Goal: Entertainment & Leisure: Consume media (video, audio)

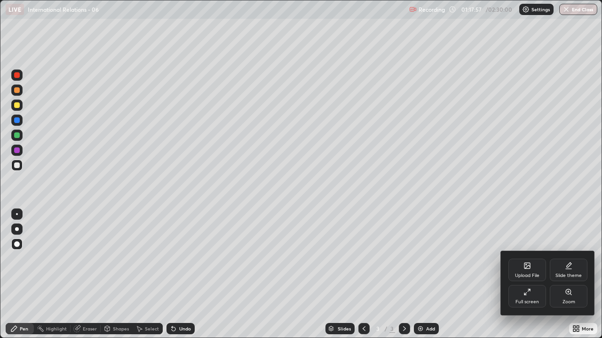
click at [533, 299] on div "Full screen" at bounding box center [527, 296] width 38 height 23
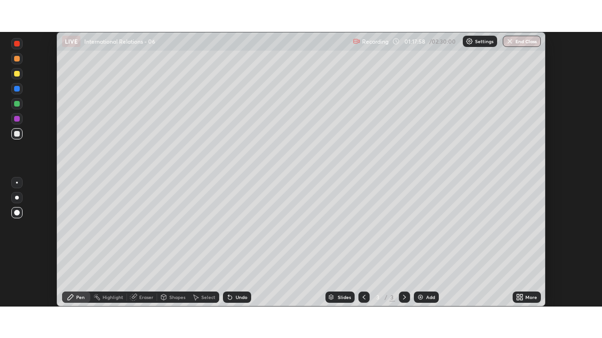
scroll to position [275, 602]
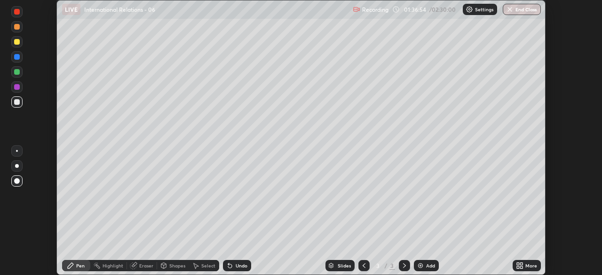
click at [525, 266] on div "More" at bounding box center [531, 265] width 12 height 5
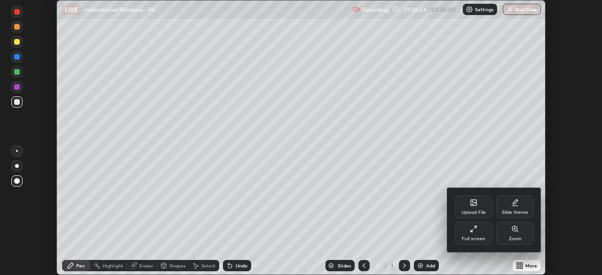
click at [474, 234] on div "Full screen" at bounding box center [473, 233] width 38 height 23
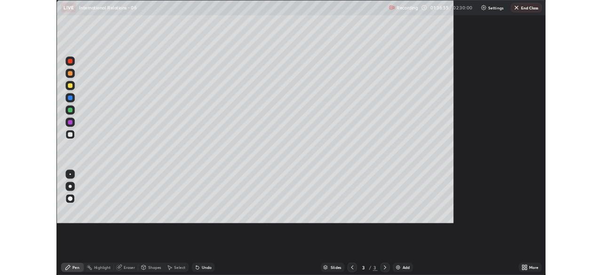
scroll to position [338, 602]
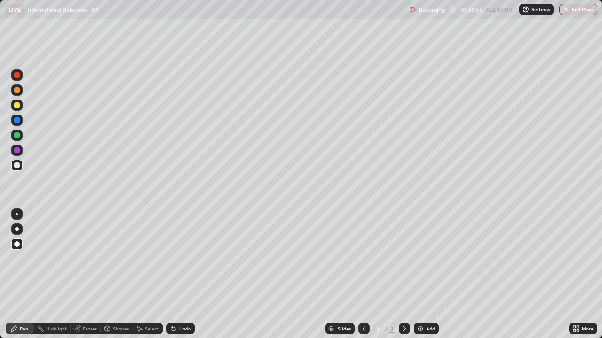
click at [421, 329] on img at bounding box center [420, 329] width 8 height 8
click at [413, 325] on div "Slides 4 / 4 Add" at bounding box center [382, 329] width 374 height 19
click at [423, 329] on img at bounding box center [420, 329] width 8 height 8
click at [574, 327] on icon at bounding box center [574, 327] width 2 height 2
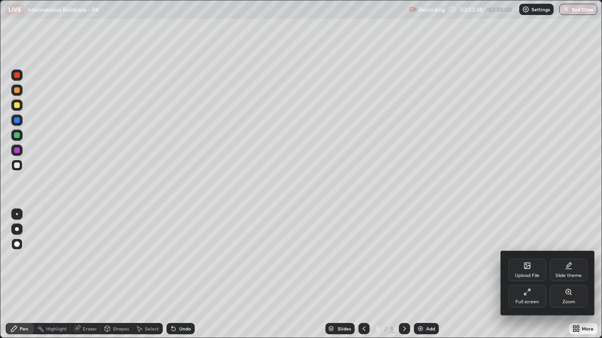
click at [526, 296] on div "Full screen" at bounding box center [527, 296] width 38 height 23
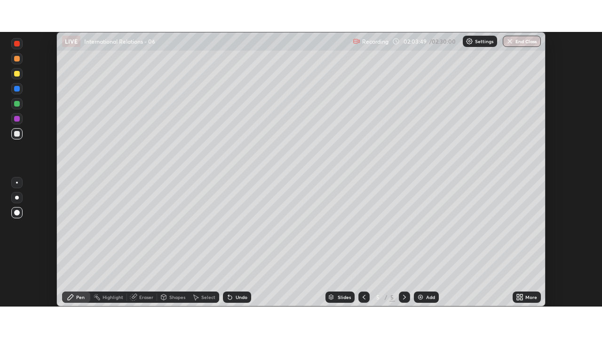
scroll to position [46722, 46395]
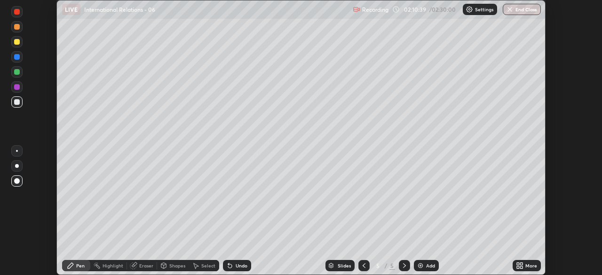
click at [516, 267] on icon at bounding box center [517, 267] width 2 height 2
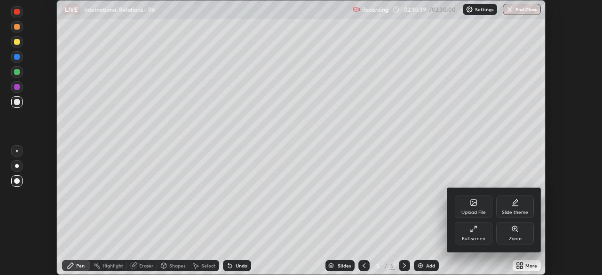
click at [478, 233] on div "Full screen" at bounding box center [473, 233] width 38 height 23
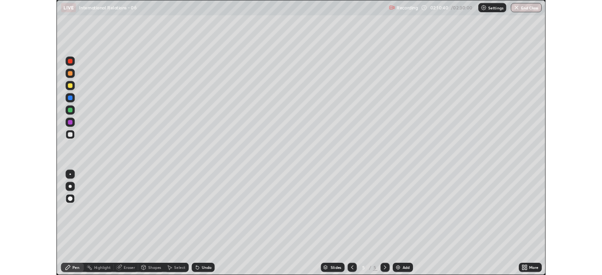
scroll to position [338, 602]
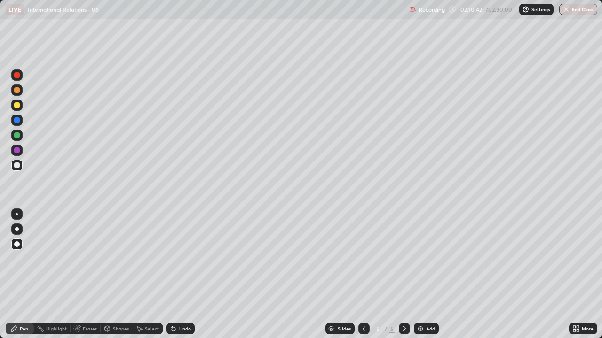
click at [19, 164] on div at bounding box center [17, 166] width 6 height 6
click at [428, 331] on div "Add" at bounding box center [430, 329] width 9 height 5
click at [582, 324] on div "More" at bounding box center [583, 328] width 28 height 11
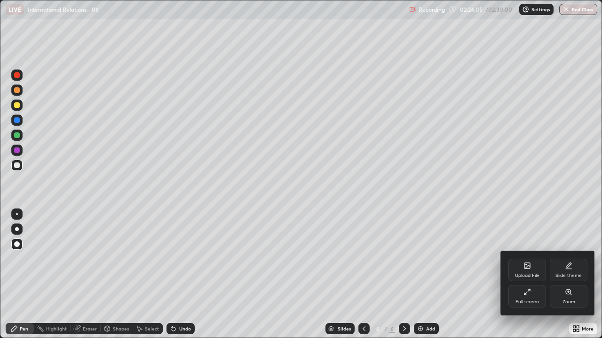
click at [518, 293] on div "Full screen" at bounding box center [527, 296] width 38 height 23
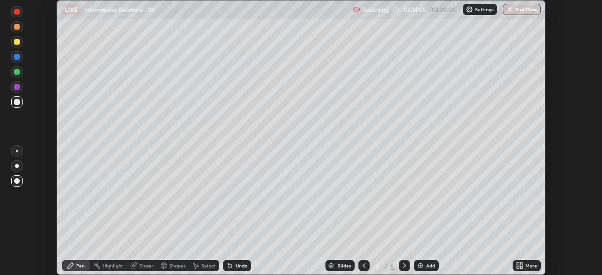
scroll to position [46722, 46395]
